Goal: Transaction & Acquisition: Purchase product/service

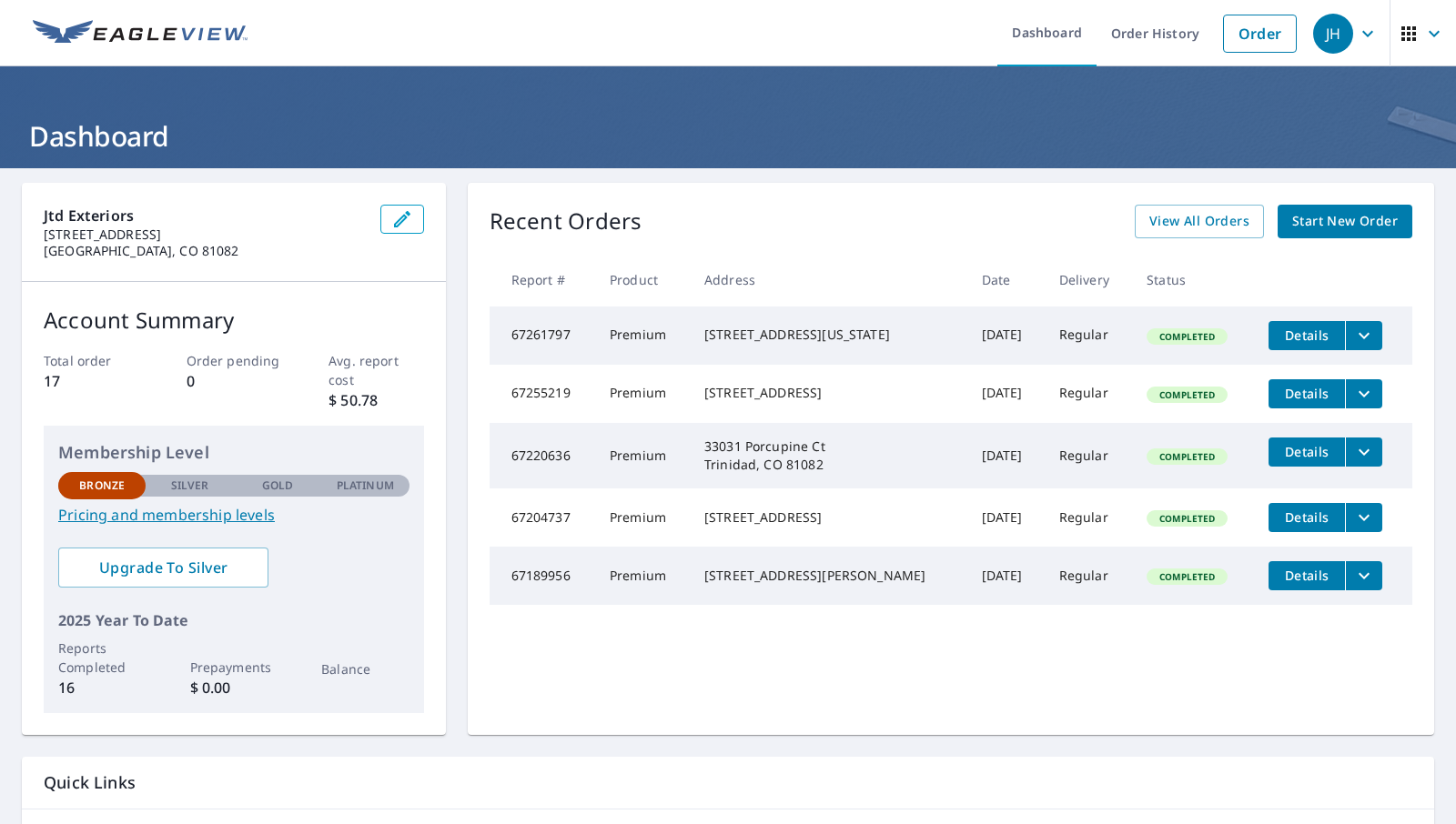
click at [1350, 226] on span "Start New Order" at bounding box center [1345, 221] width 106 height 22
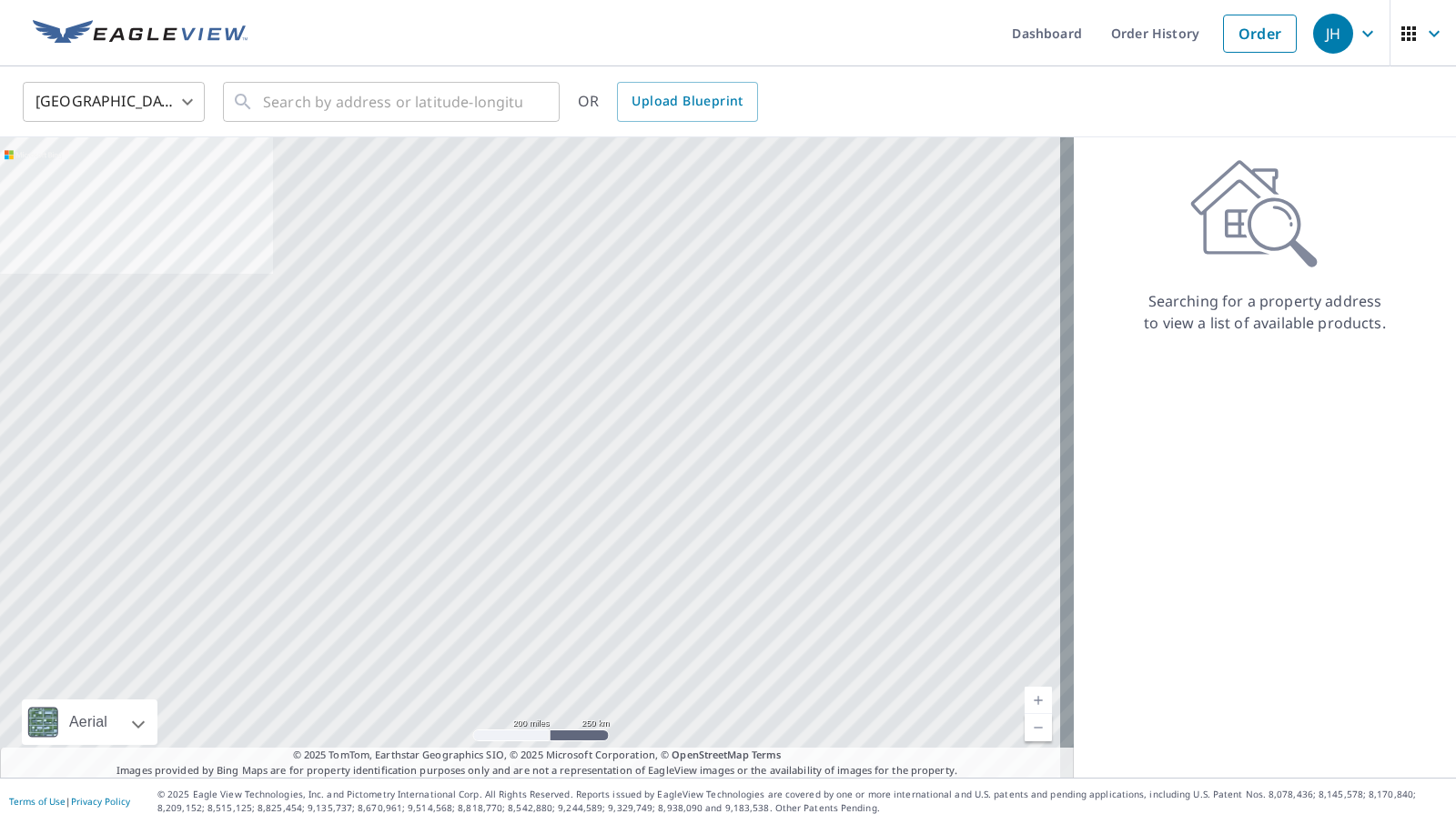
click at [884, 56] on ul "Dashboard Order History Order" at bounding box center [782, 33] width 1047 height 67
click at [852, 63] on ul "Dashboard Order History Order" at bounding box center [782, 33] width 1047 height 67
click at [385, 116] on input "text" at bounding box center [392, 102] width 260 height 51
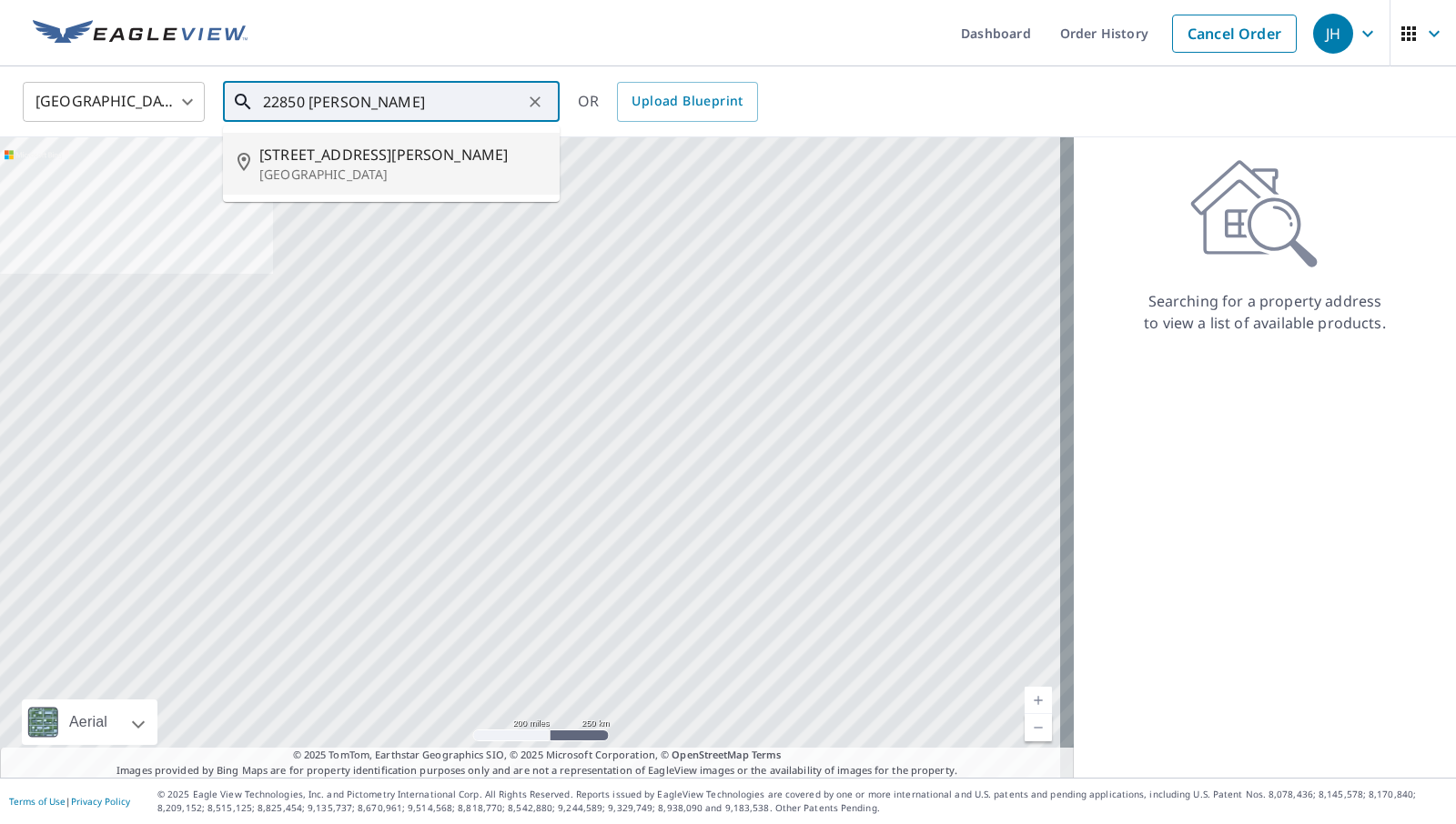
click at [361, 175] on p "Indian Hills, CO 80454" at bounding box center [402, 174] width 286 height 18
type input "22850 Nampeyo Rd Indian Hills, CO 80454"
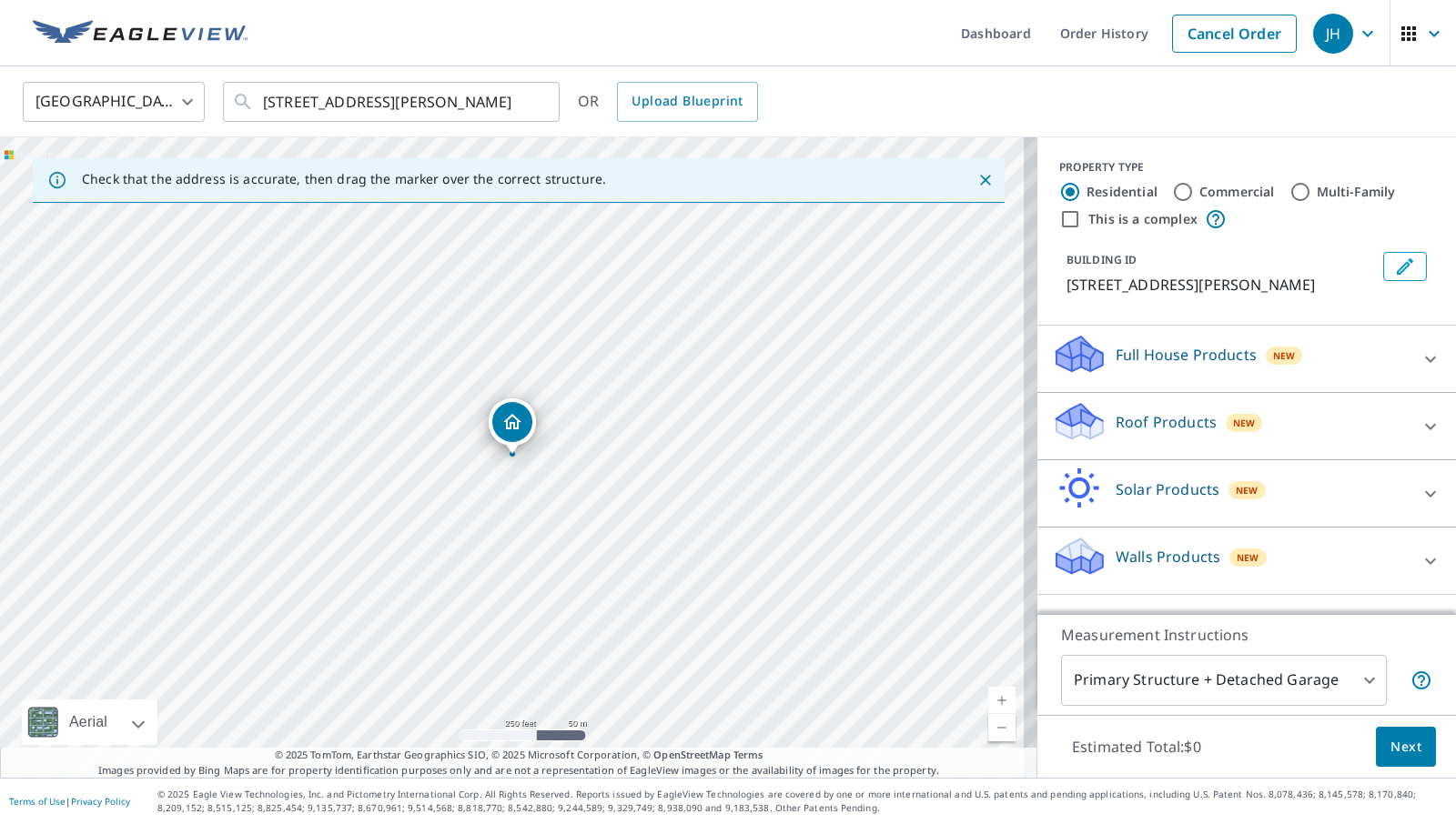
click at [1203, 452] on div "Roof Products New" at bounding box center [1230, 426] width 356 height 52
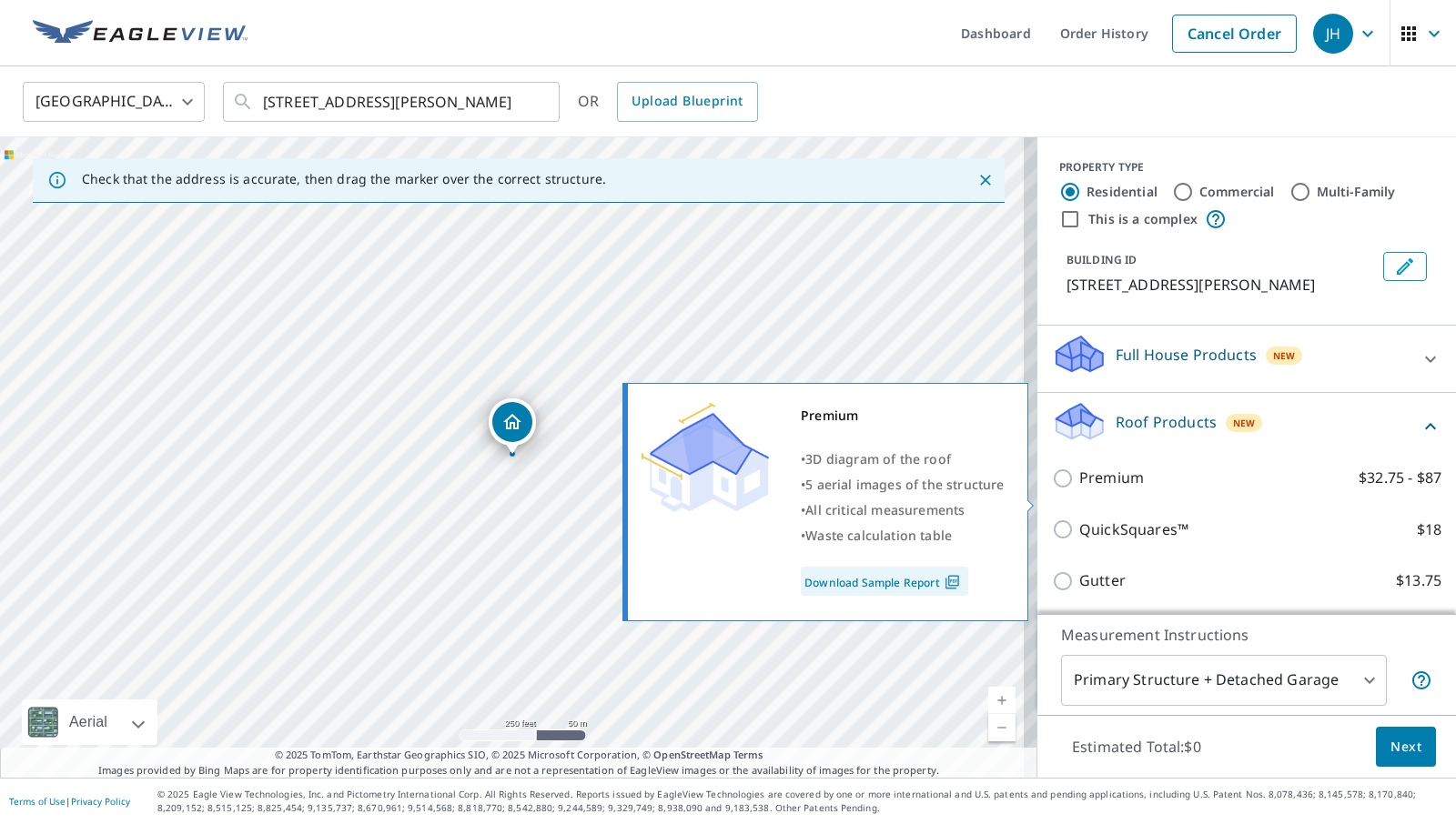
click at [1104, 489] on p "Premium" at bounding box center [1111, 477] width 65 height 22
click at [1079, 489] on input "Premium $32.75 - $87" at bounding box center [1066, 478] width 27 height 22
checkbox input "true"
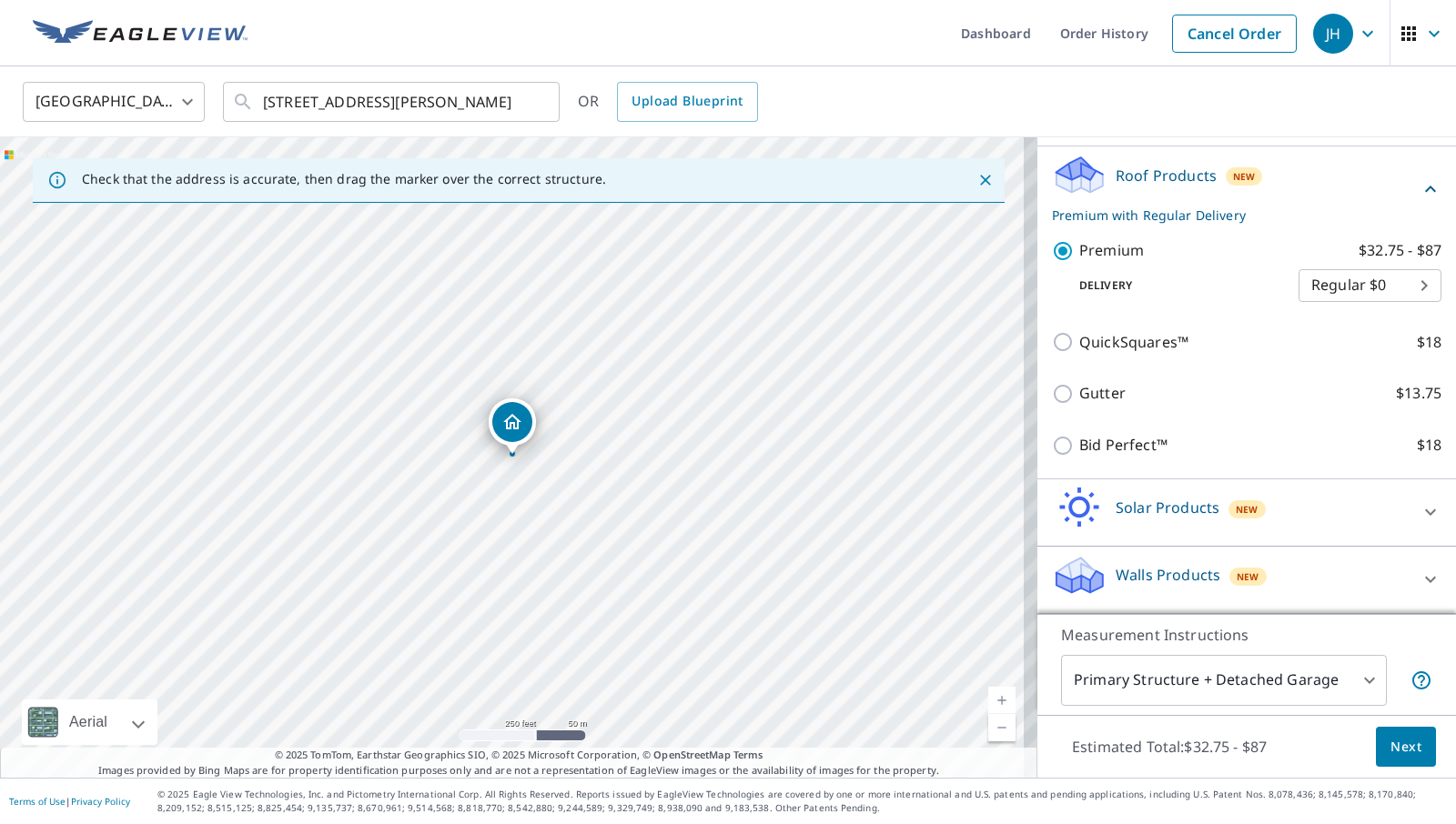
scroll to position [267, 0]
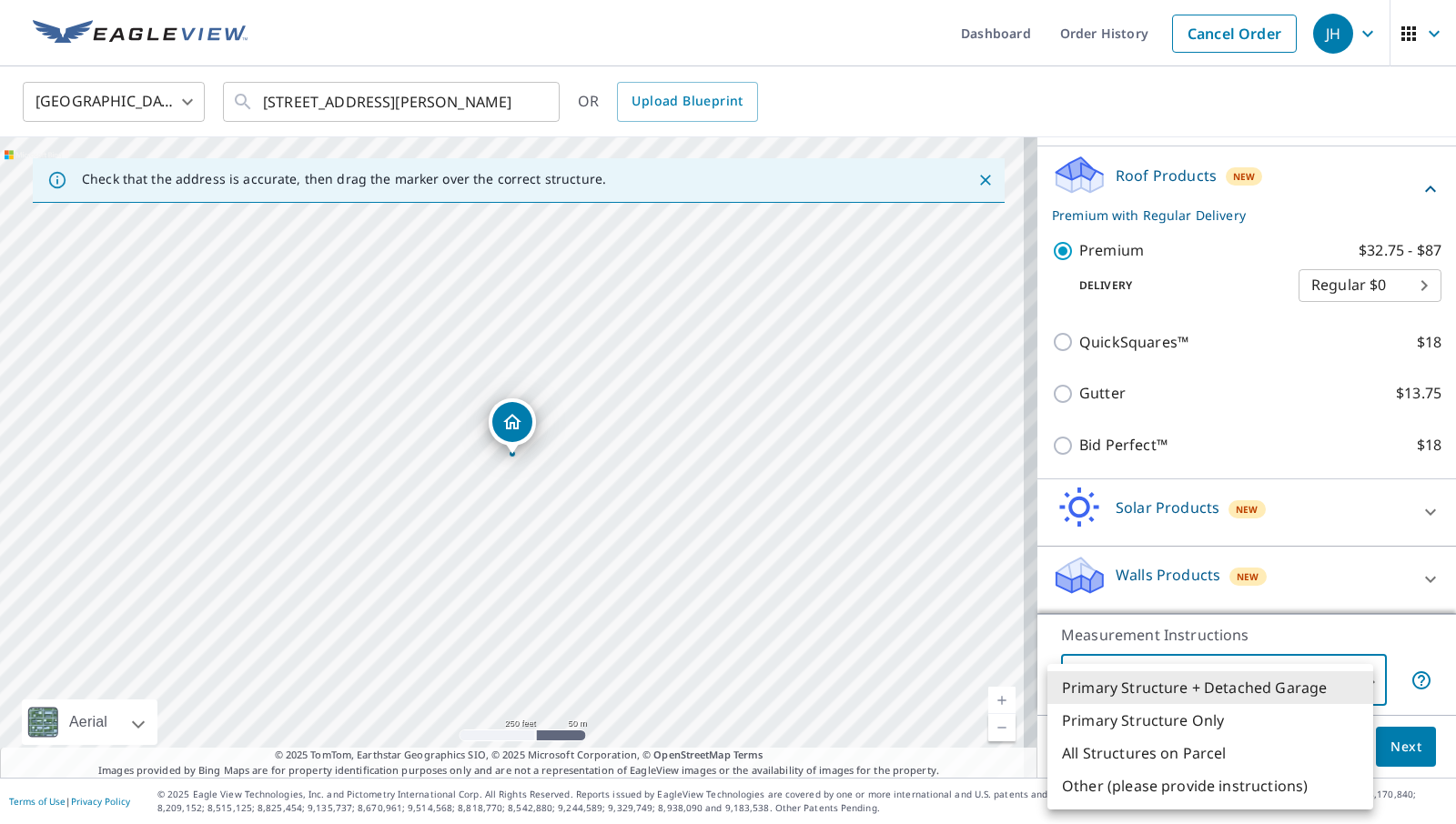
click at [1218, 692] on body "JH JH Dashboard Order History Cancel Order JH United States US ​ 22850 Nampeyo …" at bounding box center [728, 412] width 1456 height 824
click at [1207, 758] on li "All Structures on Parcel" at bounding box center [1210, 753] width 325 height 33
type input "3"
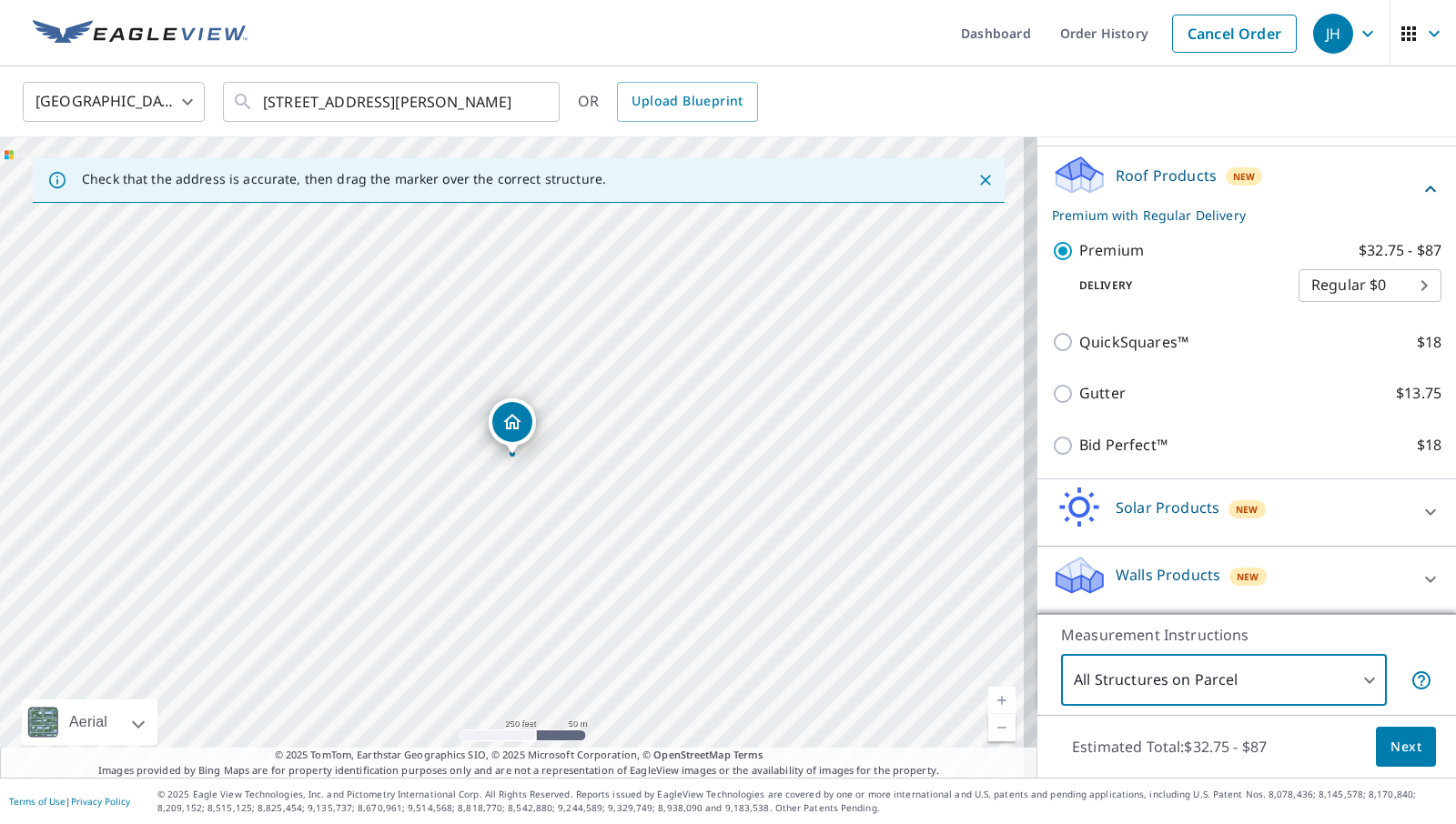
click at [1376, 754] on button "Next" at bounding box center [1406, 748] width 60 height 41
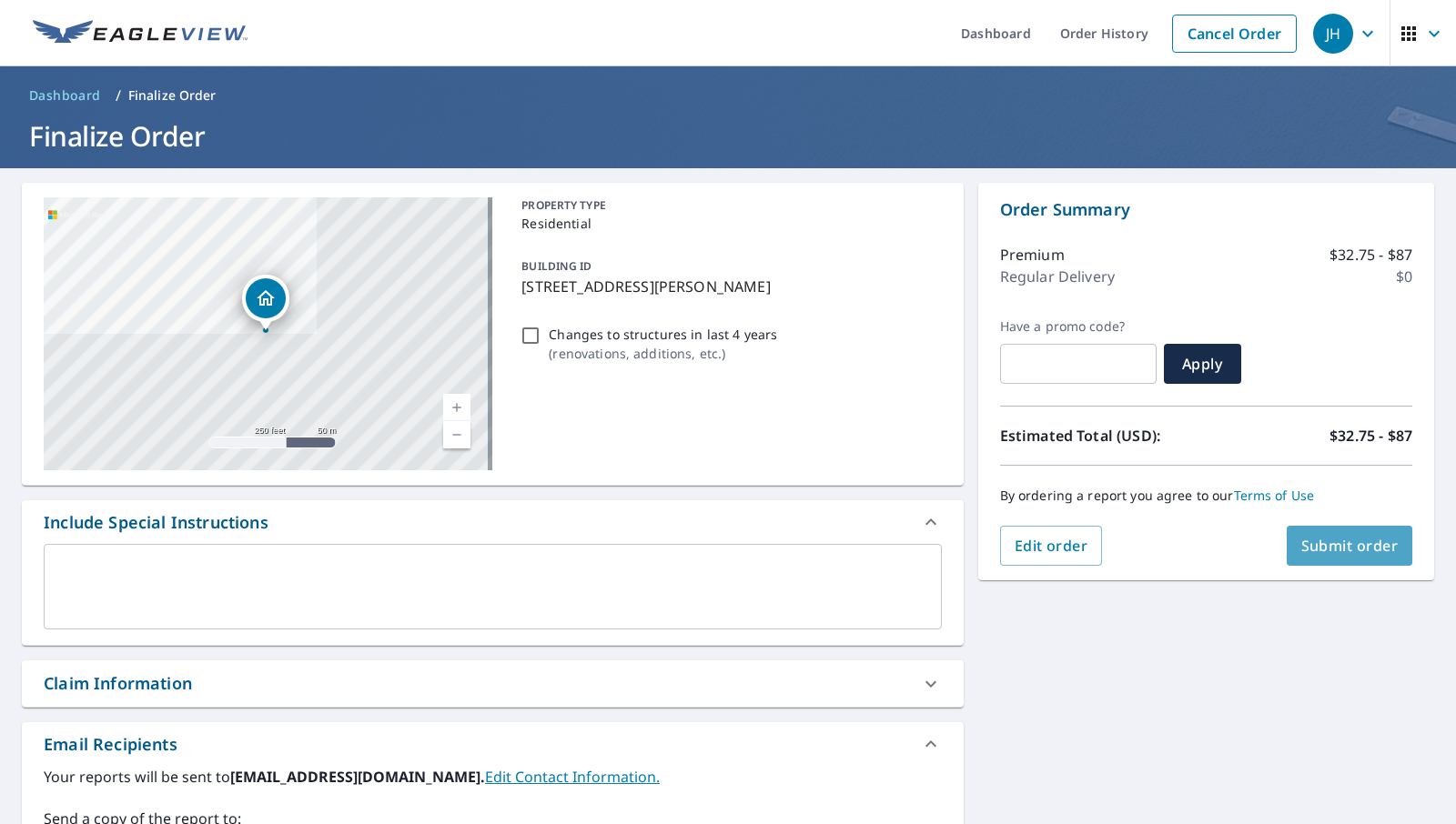
click at [1360, 554] on span "Submit order" at bounding box center [1349, 545] width 98 height 20
